Goal: Task Accomplishment & Management: Use online tool/utility

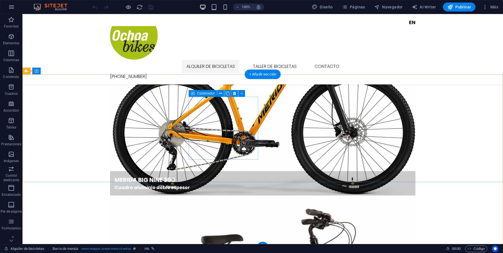
scroll to position [529, 0]
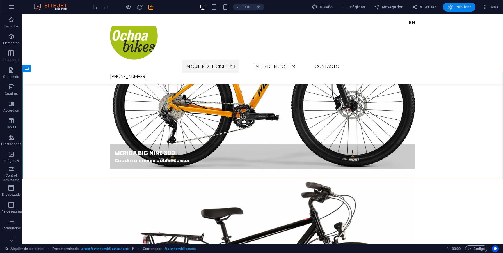
click at [455, 8] on span "Publicar" at bounding box center [460, 7] width 24 height 6
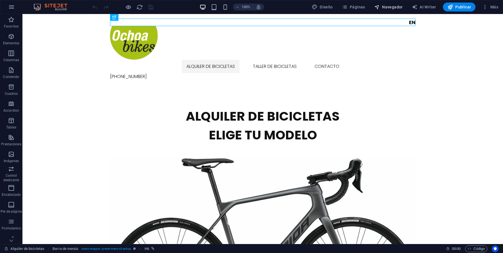
click at [394, 7] on span "Navegador" at bounding box center [388, 7] width 29 height 6
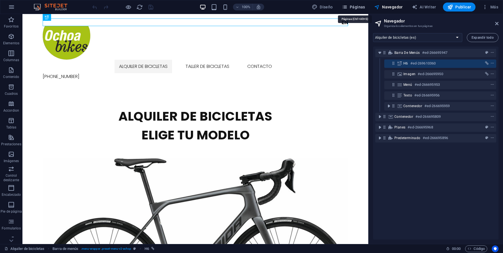
click at [359, 8] on span "Páginas" at bounding box center [353, 7] width 23 height 6
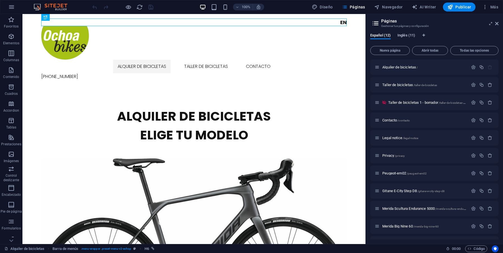
click at [408, 35] on span "Inglés (11)" at bounding box center [407, 36] width 18 height 8
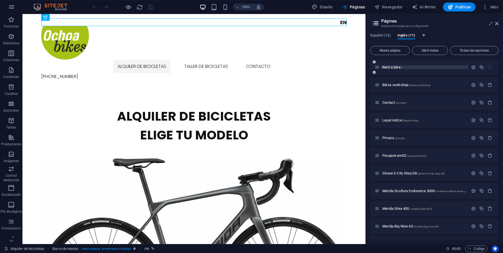
click at [396, 67] on span "Rent a bike /" at bounding box center [392, 67] width 20 height 4
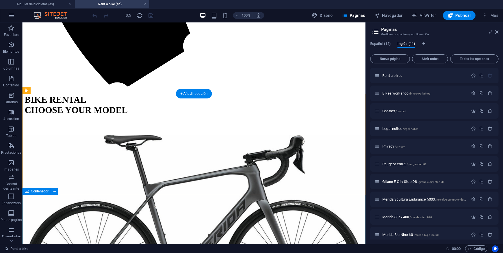
scroll to position [516, 0]
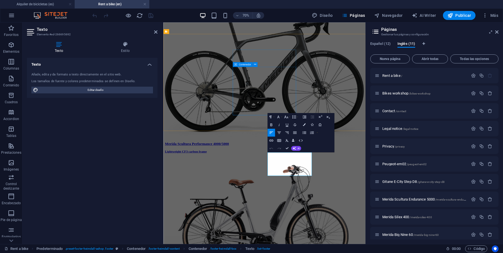
scroll to position [413, 0]
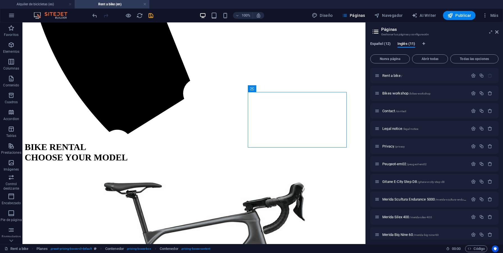
click at [385, 45] on span "Español (12)" at bounding box center [380, 44] width 20 height 8
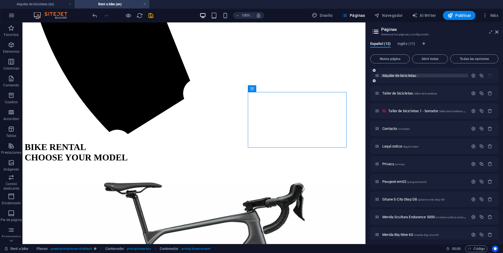
click at [407, 77] on span "Alquiler de bicicletas /" at bounding box center [399, 76] width 35 height 4
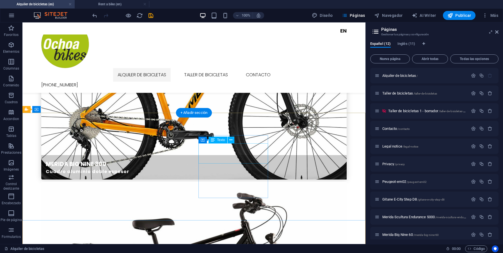
scroll to position [537, 0]
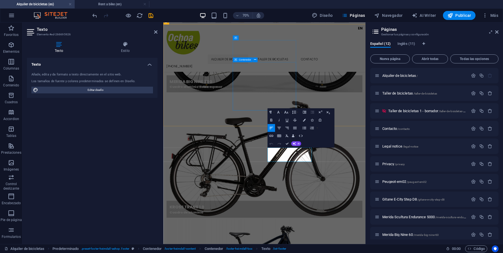
scroll to position [427, 0]
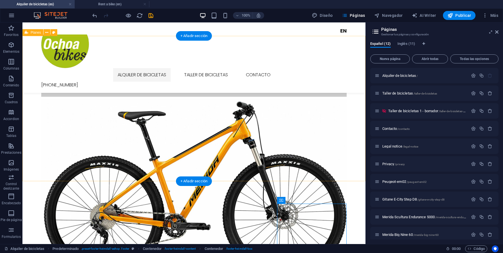
scroll to position [537, 0]
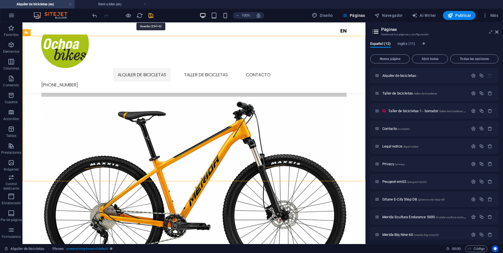
click at [150, 15] on icon "save" at bounding box center [151, 15] width 6 height 6
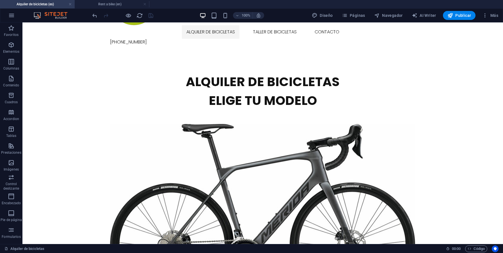
scroll to position [0, 0]
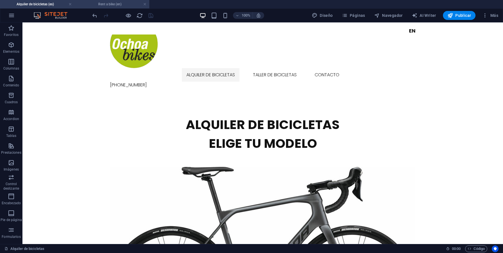
click at [123, 6] on h4 "Rent a bike (en)" at bounding box center [112, 4] width 75 height 6
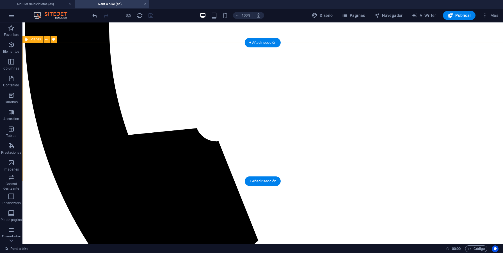
scroll to position [450, 0]
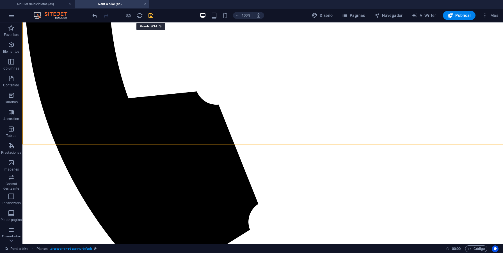
click at [153, 16] on icon "save" at bounding box center [151, 15] width 6 height 6
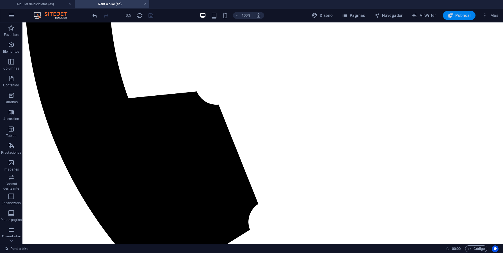
click at [468, 17] on span "Publicar" at bounding box center [460, 16] width 24 height 6
